Goal: Transaction & Acquisition: Purchase product/service

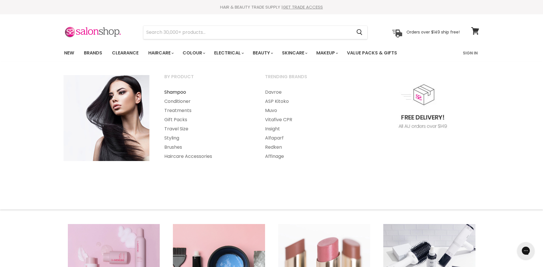
click at [175, 93] on link "Shampoo" at bounding box center [207, 92] width 100 height 9
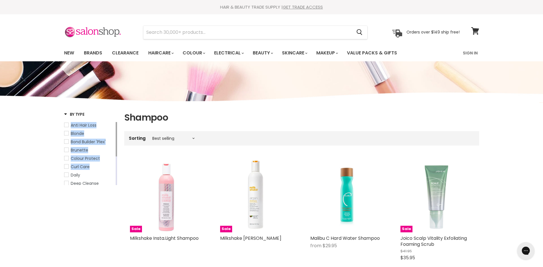
drag, startPoint x: 117, startPoint y: 142, endPoint x: 113, endPoint y: 163, distance: 21.6
drag, startPoint x: 113, startPoint y: 163, endPoint x: 119, endPoint y: 184, distance: 21.7
